Goal: Check status: Check status

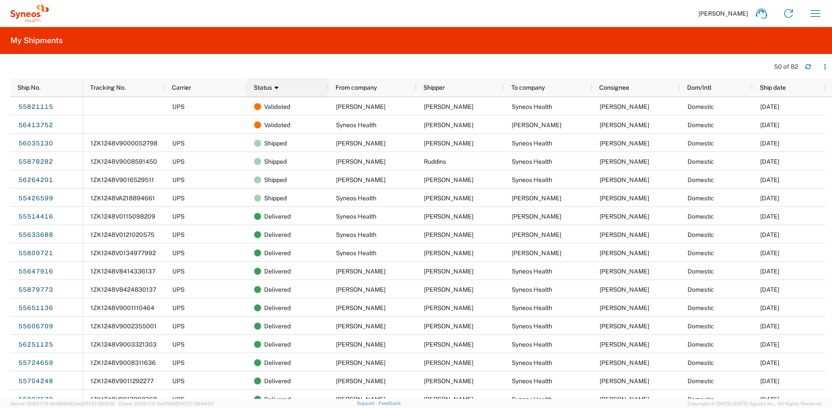
click at [308, 90] on div "Status 1" at bounding box center [289, 88] width 71 height 14
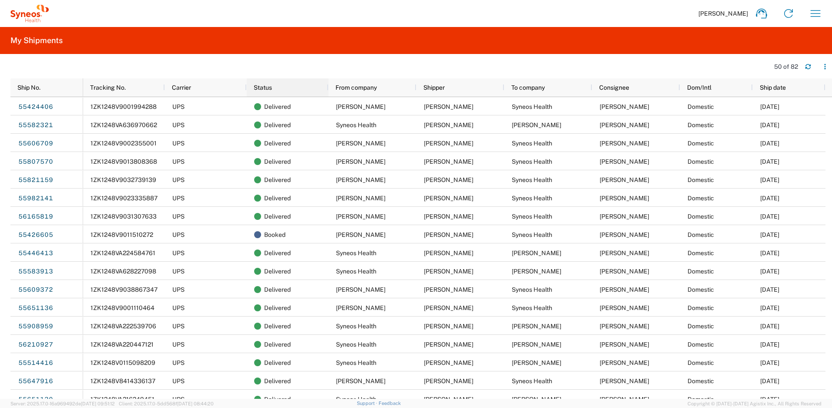
click at [308, 90] on div "Status" at bounding box center [289, 88] width 71 height 14
click at [308, 90] on div "Status 1" at bounding box center [289, 88] width 71 height 14
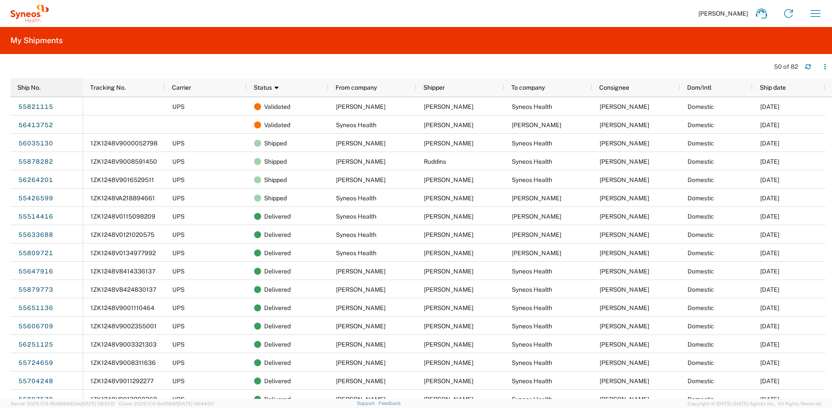
click at [50, 91] on div "Ship No." at bounding box center [48, 88] width 62 height 14
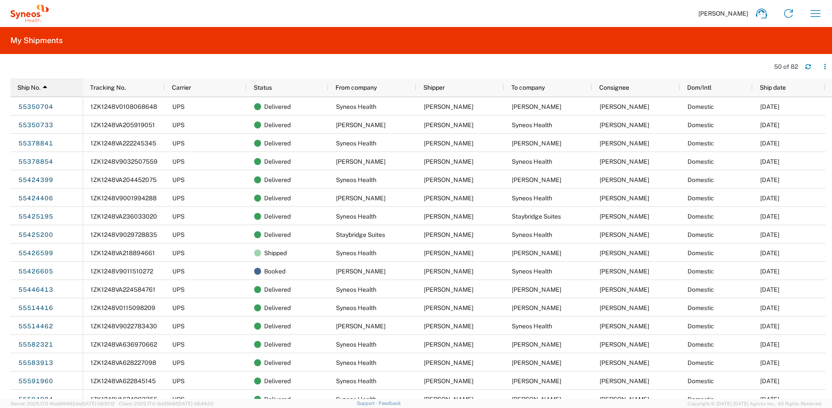
click at [50, 91] on div "Ship No. 1" at bounding box center [48, 88] width 62 height 14
